Goal: Transaction & Acquisition: Purchase product/service

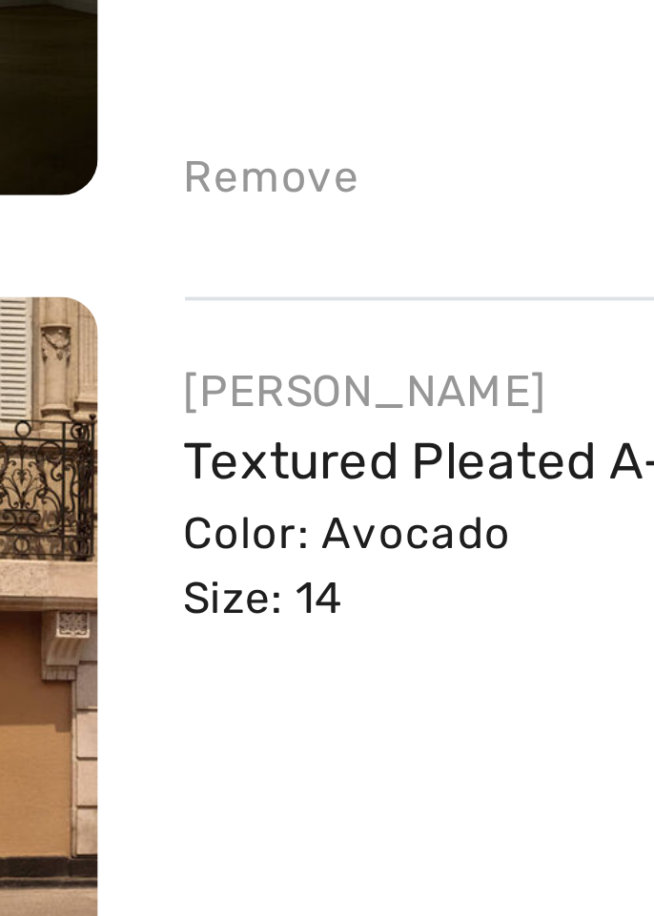
scroll to position [901, 0]
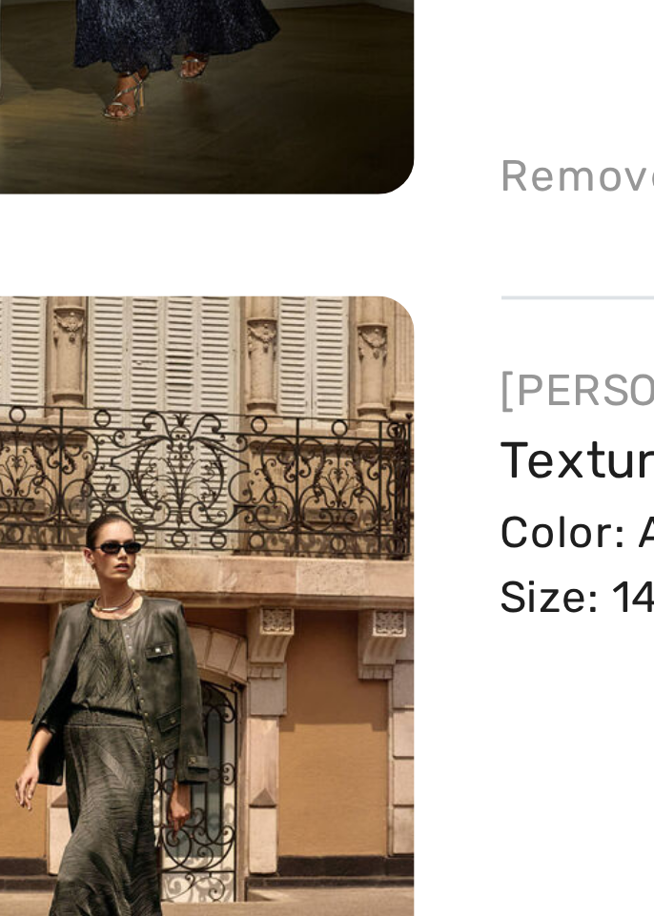
click at [99, 559] on img at bounding box center [90, 604] width 158 height 236
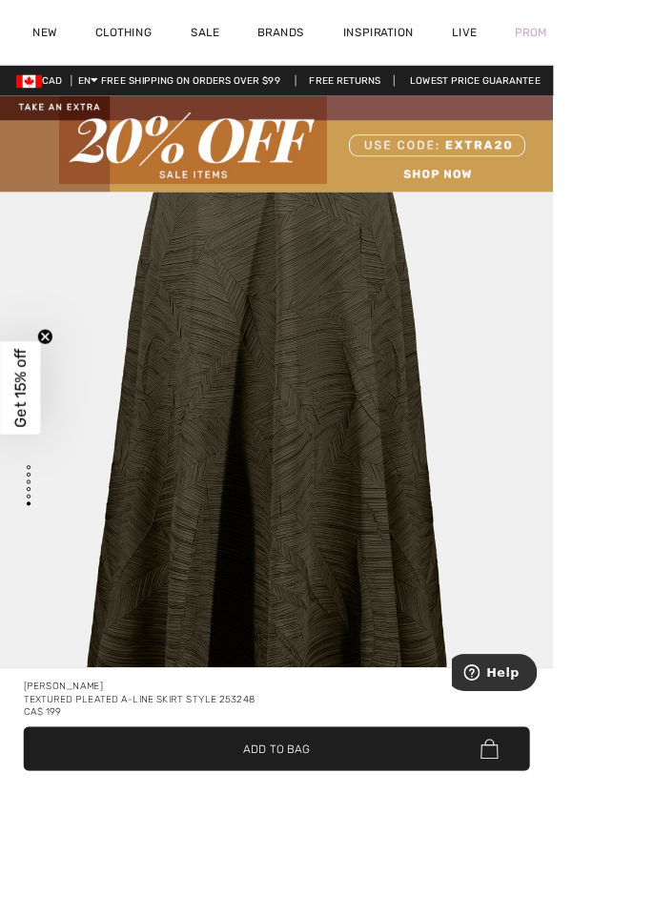
scroll to position [5269, 0]
click at [317, 834] on div "Textured Pleated A-line Skirt Style 253248" at bounding box center [327, 826] width 599 height 15
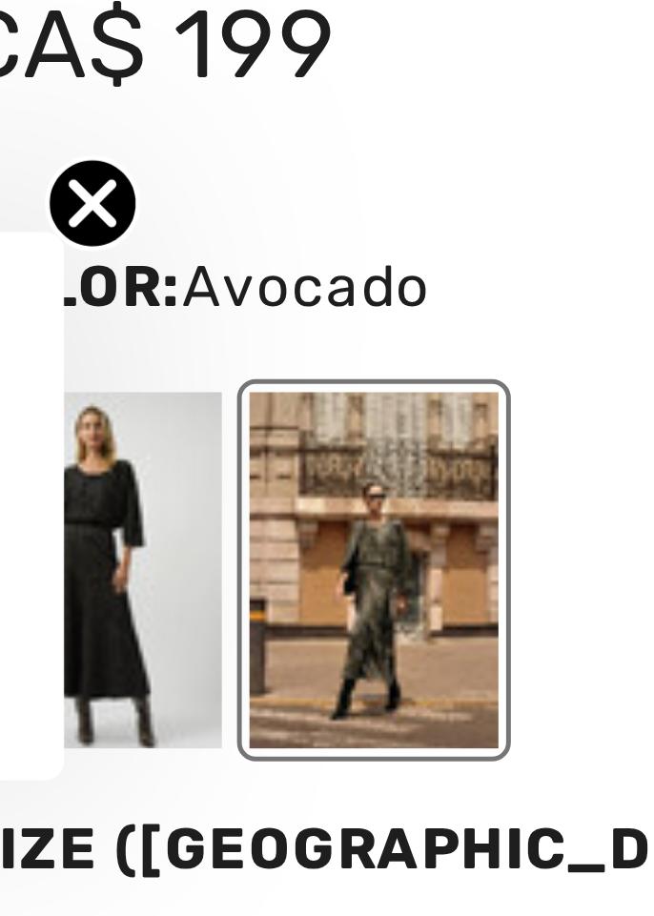
scroll to position [827, 0]
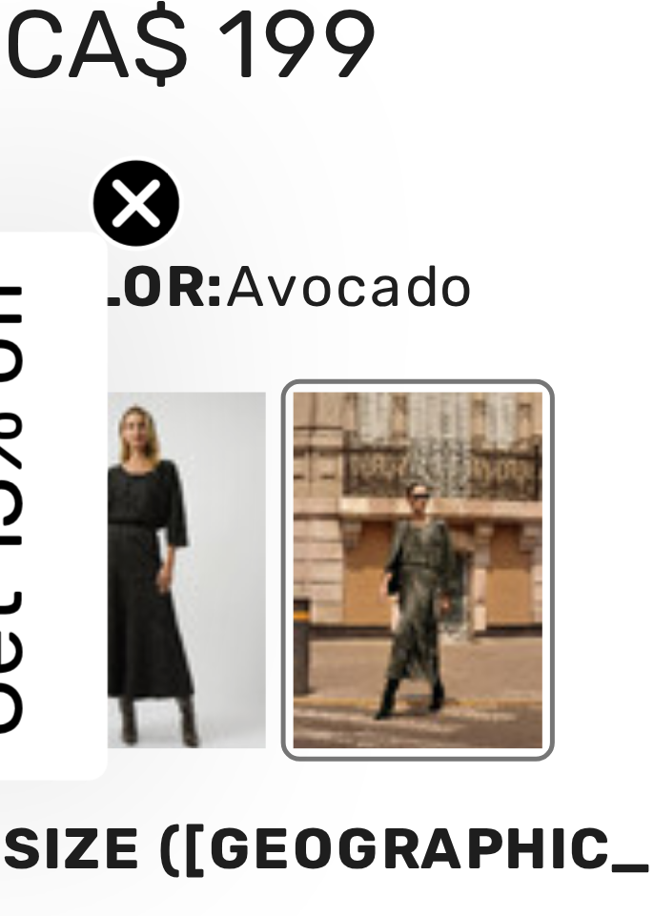
click at [51, 458] on div at bounding box center [55, 471] width 50 height 71
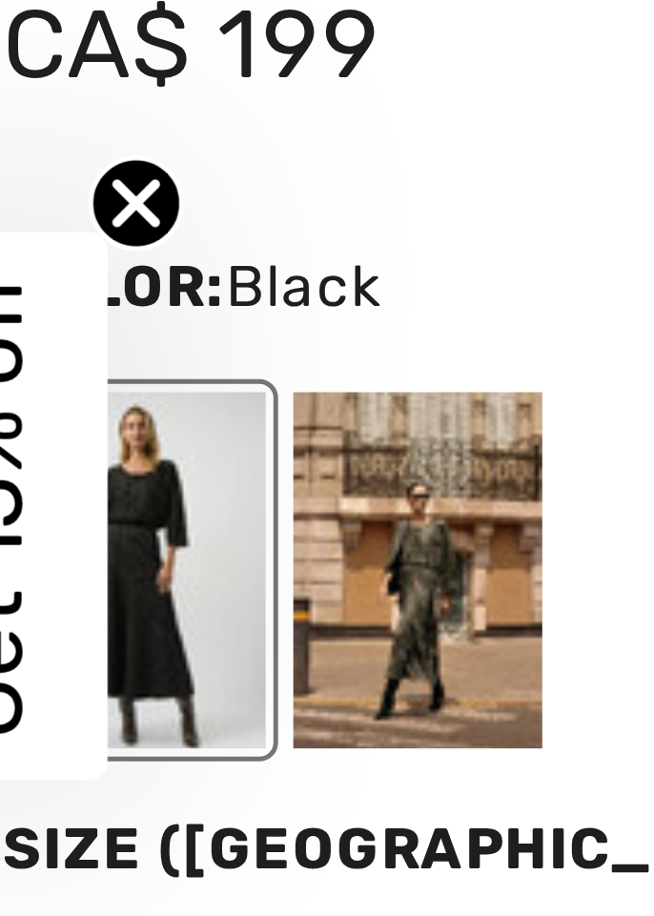
scroll to position [0, 0]
click at [103, 470] on div at bounding box center [110, 471] width 50 height 71
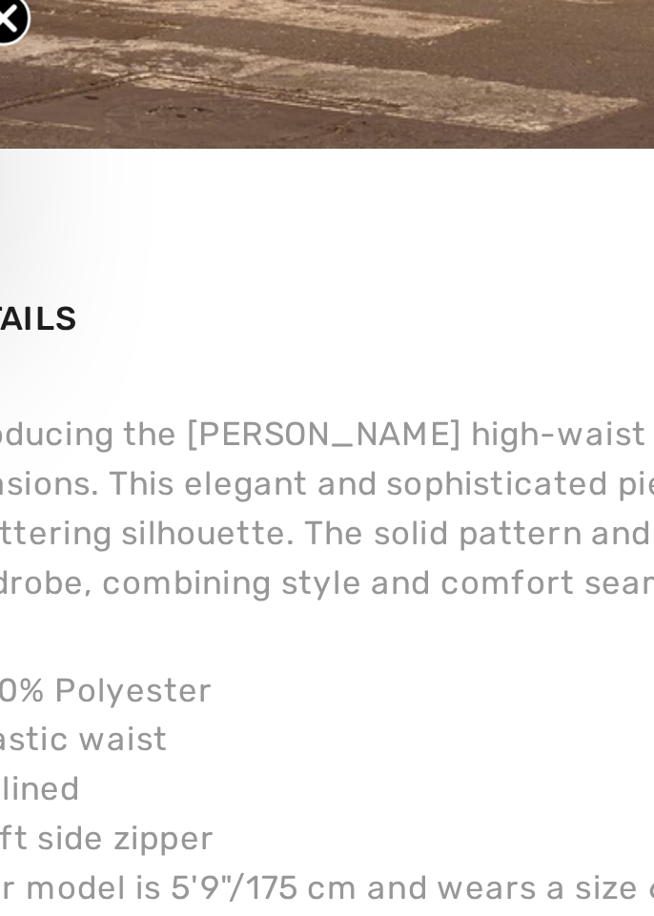
scroll to position [1664, 0]
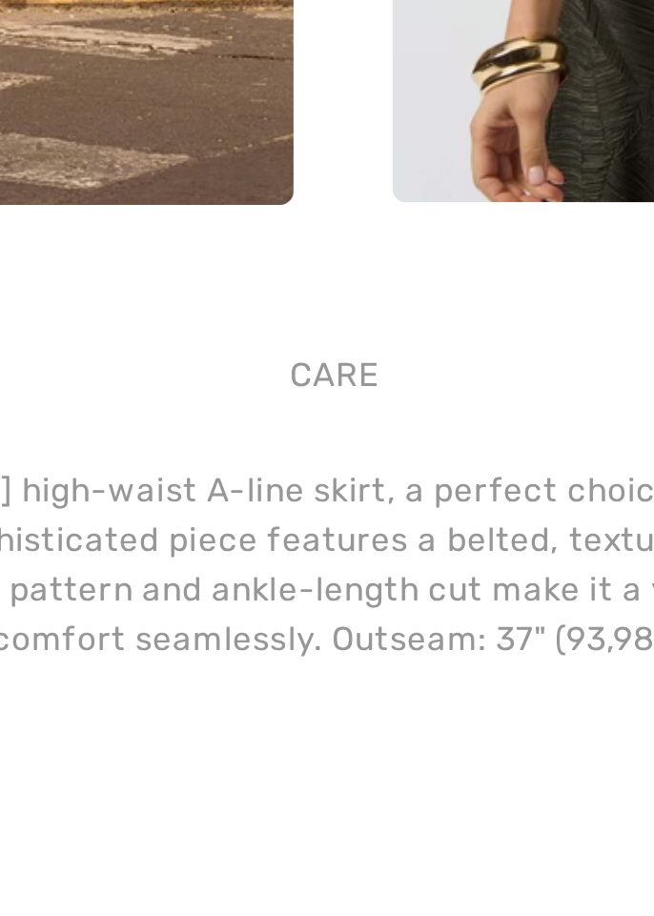
click at [318, 499] on div "Care" at bounding box center [324, 502] width 40 height 34
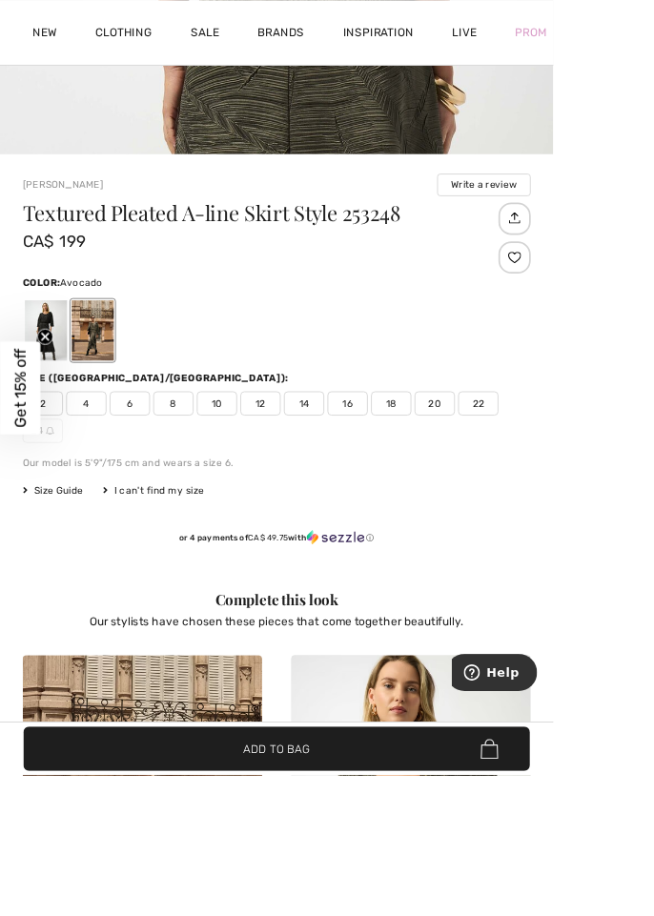
scroll to position [909, 0]
